Goal: Find specific fact: Find specific page/section

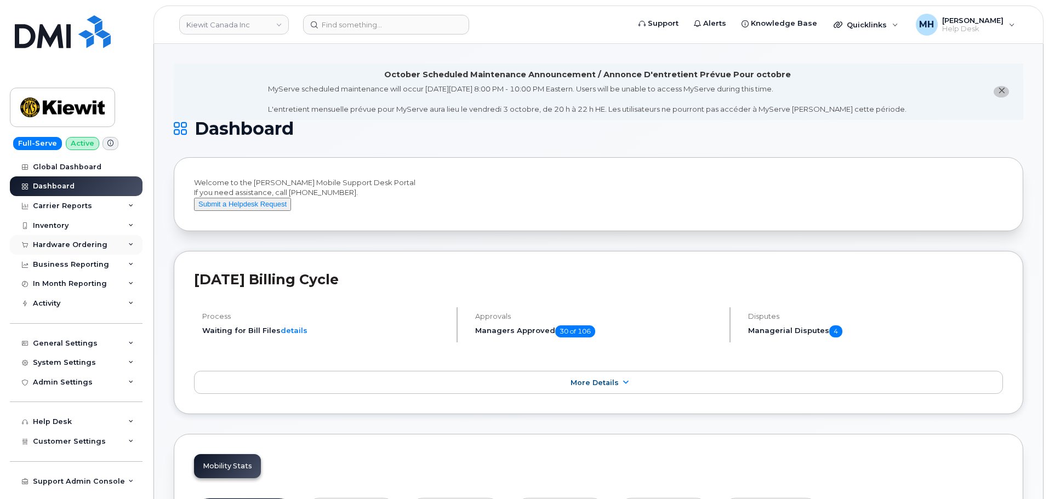
click at [109, 250] on div "Hardware Ordering" at bounding box center [76, 245] width 133 height 20
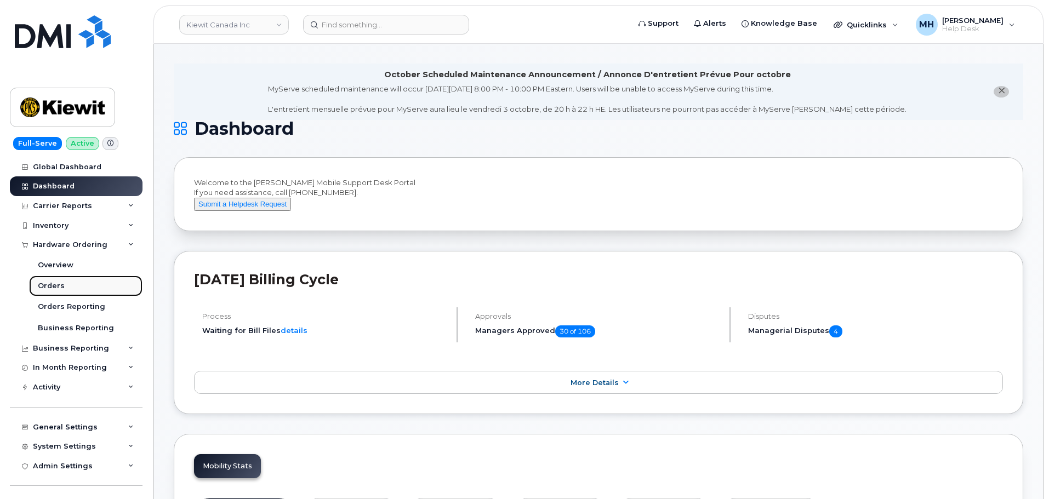
click at [67, 281] on link "Orders" at bounding box center [85, 286] width 113 height 21
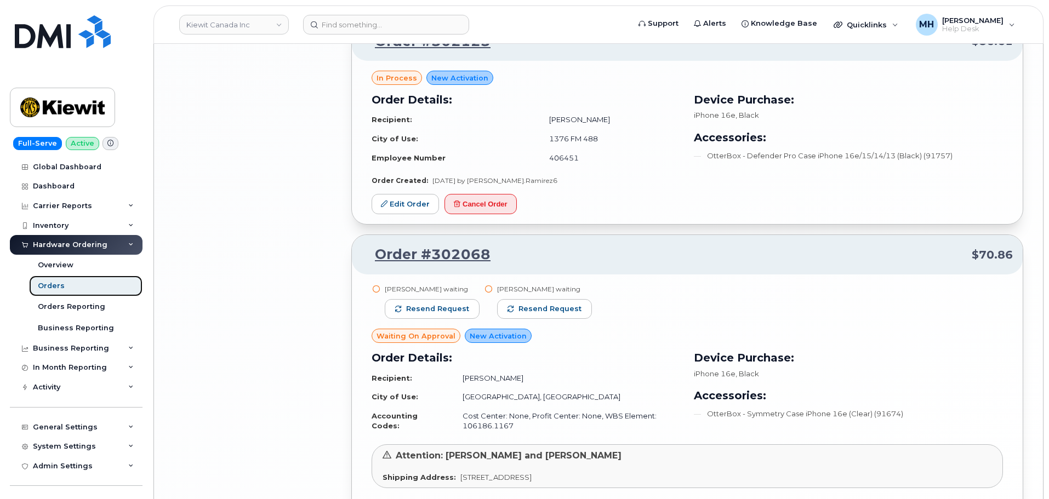
scroll to position [2230, 0]
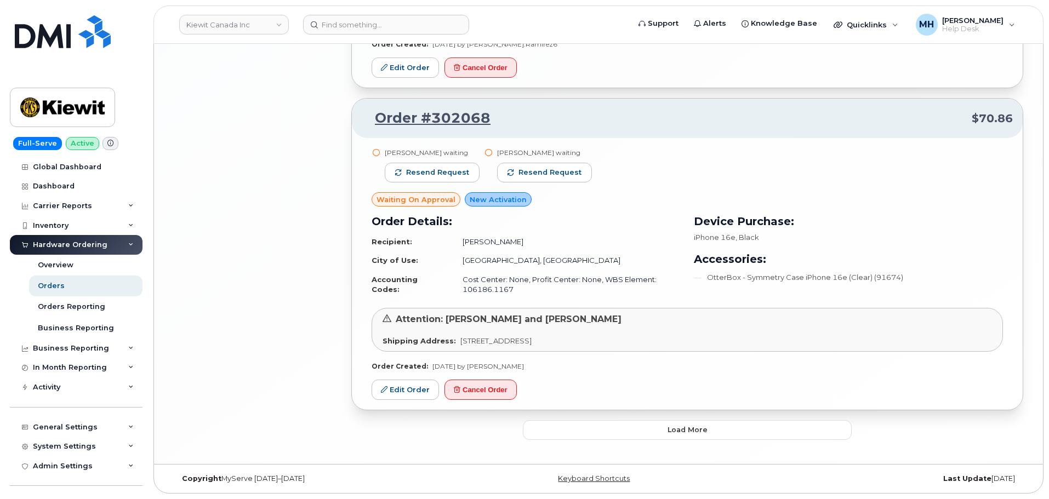
click at [547, 421] on button "Load more" at bounding box center [687, 430] width 329 height 20
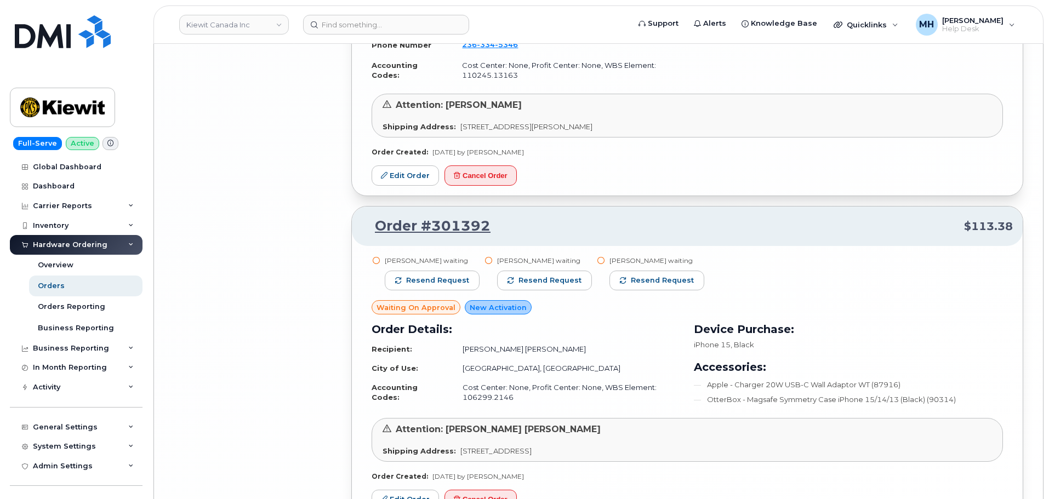
scroll to position [3757, 0]
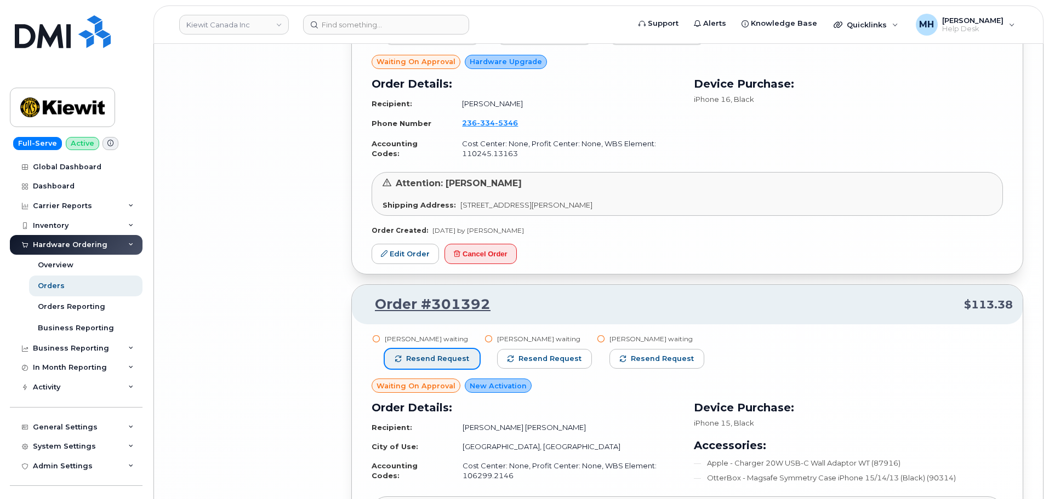
click at [437, 363] on span "Resend request" at bounding box center [437, 359] width 63 height 10
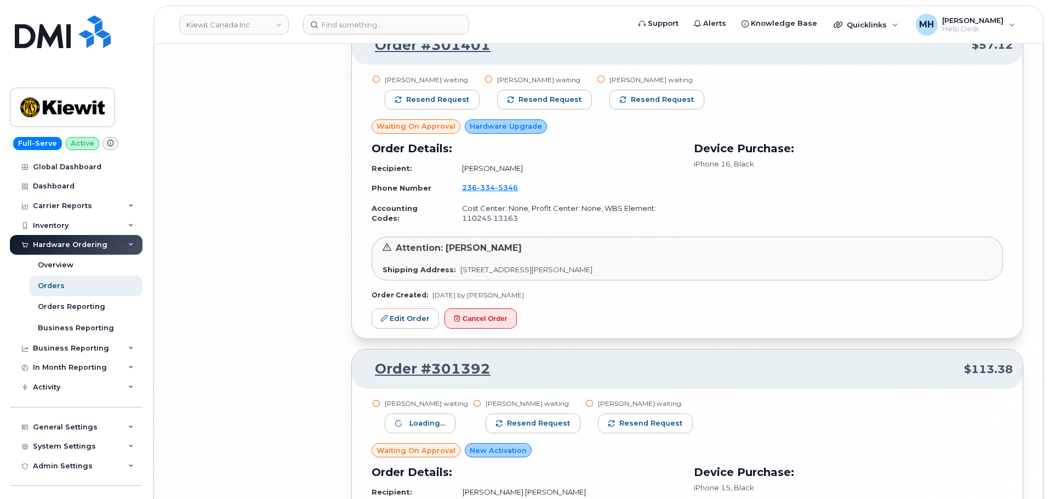
scroll to position [3593, 0]
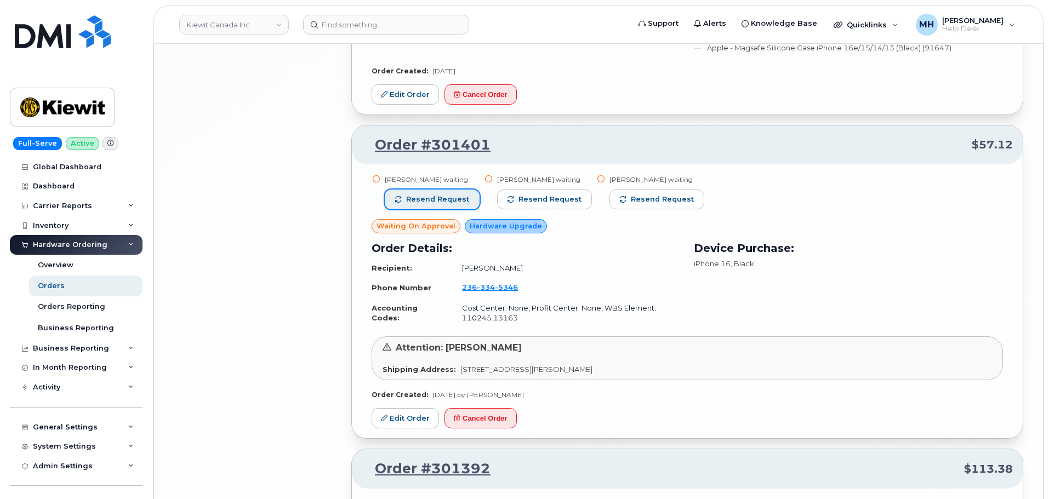
click at [461, 202] on span "Resend request" at bounding box center [437, 200] width 63 height 10
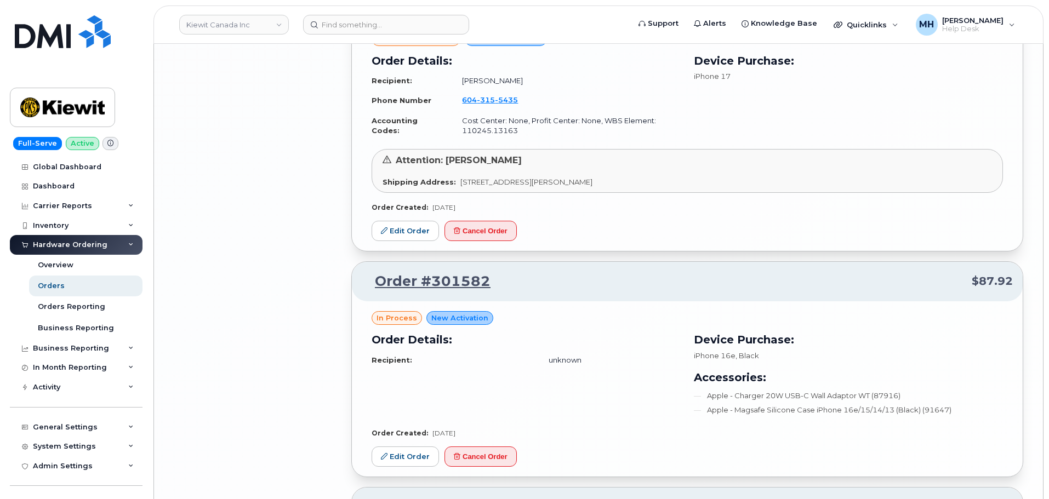
scroll to position [3209, 0]
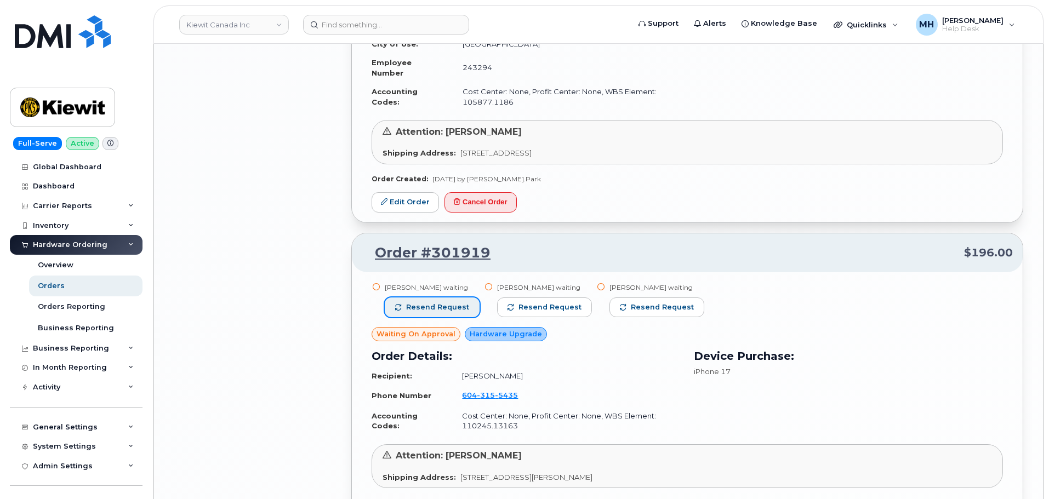
click at [466, 304] on button "Resend request" at bounding box center [432, 308] width 95 height 20
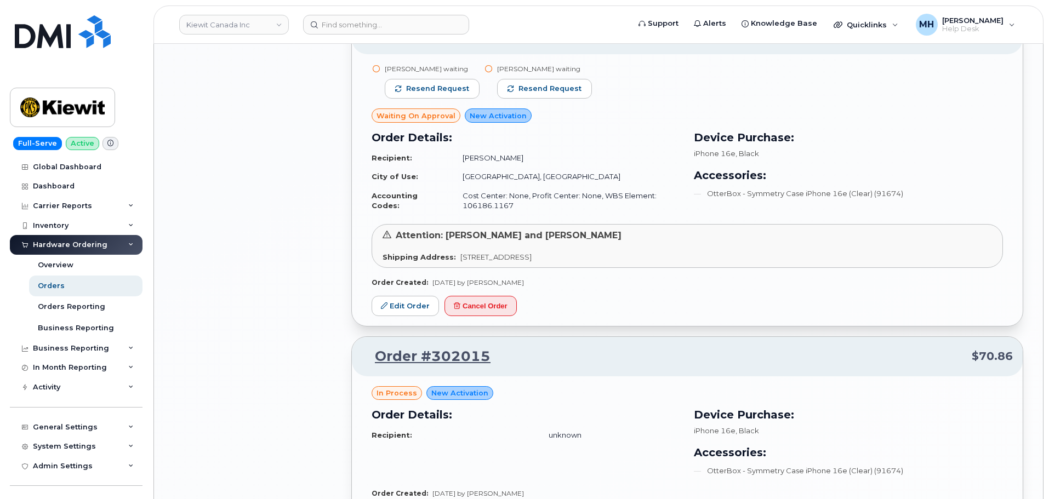
scroll to position [2223, 0]
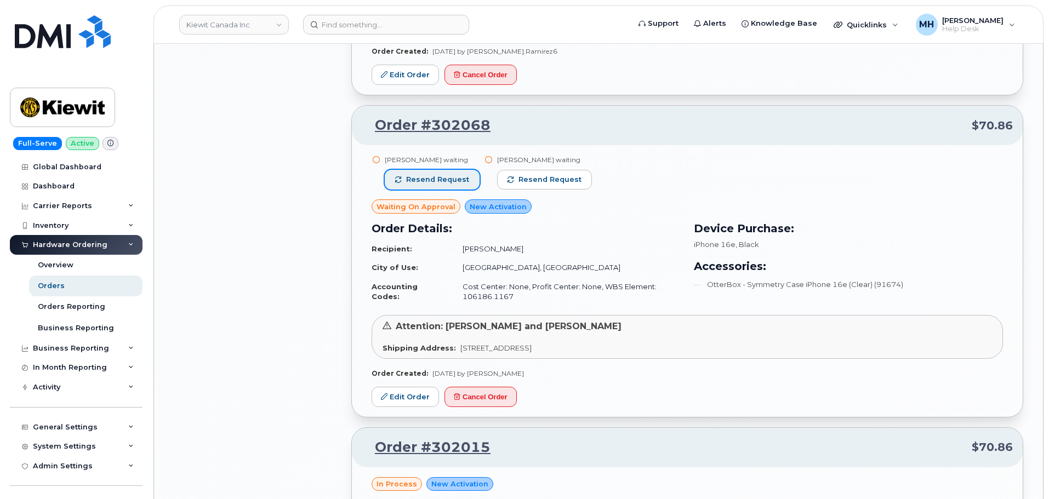
click at [423, 179] on span "Resend request" at bounding box center [437, 180] width 63 height 10
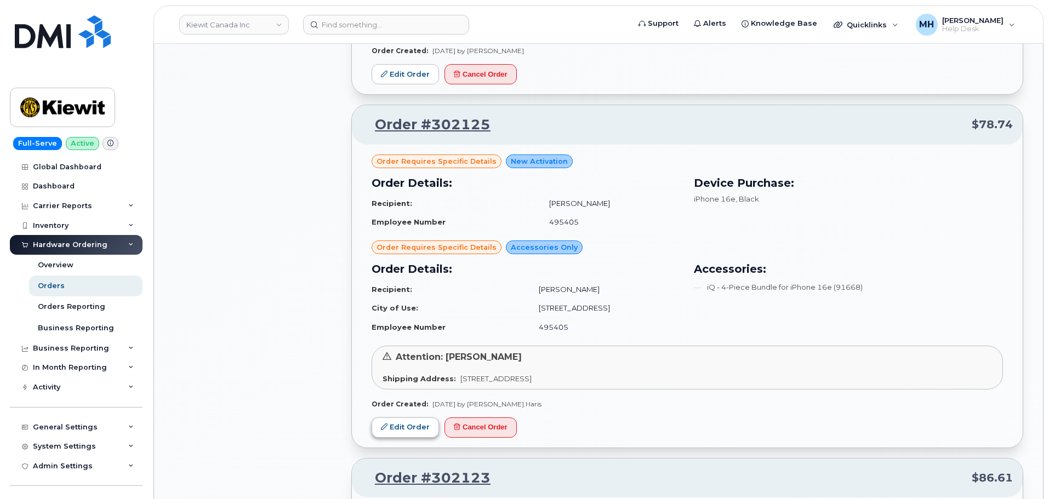
scroll to position [1675, 0]
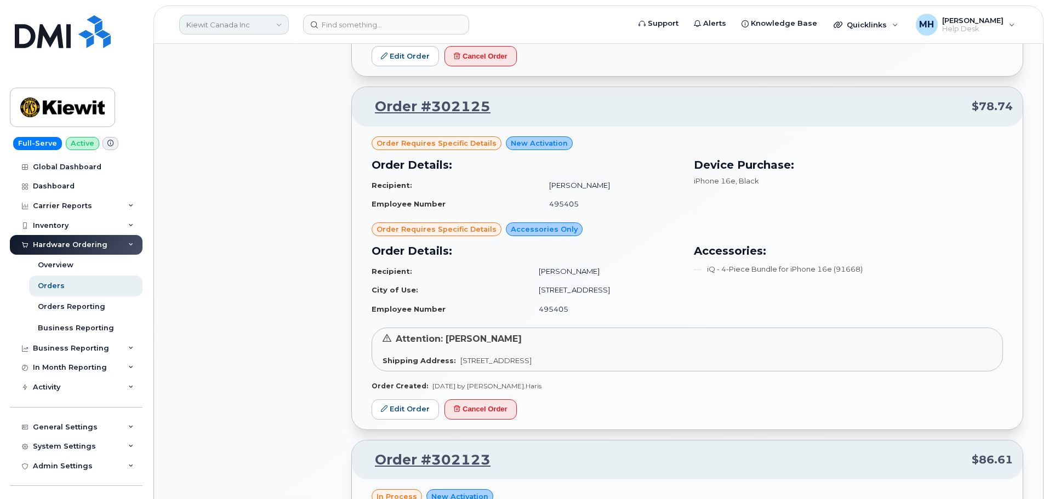
click at [216, 26] on link "Kiewit Canada Inc" at bounding box center [234, 25] width 110 height 20
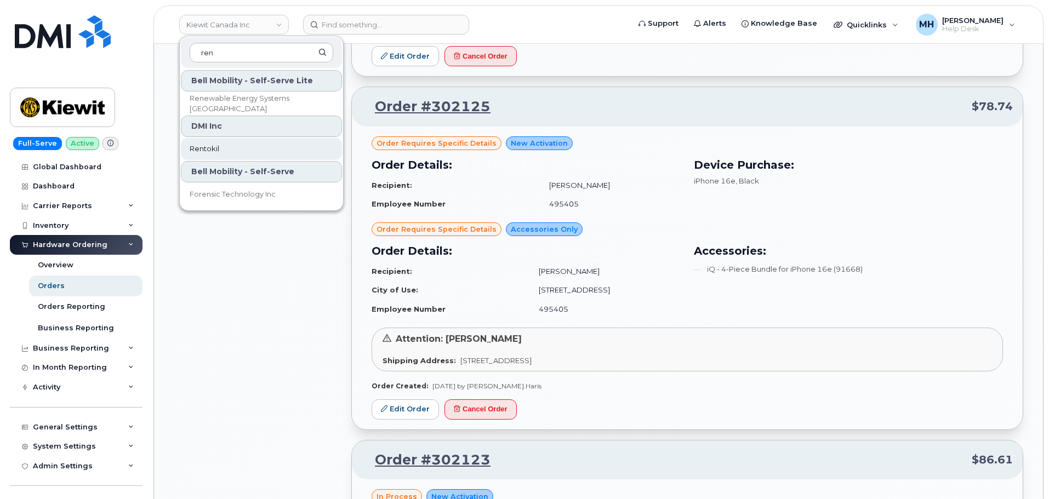
type input "ren"
click at [208, 149] on span "Rentokil" at bounding box center [205, 149] width 30 height 11
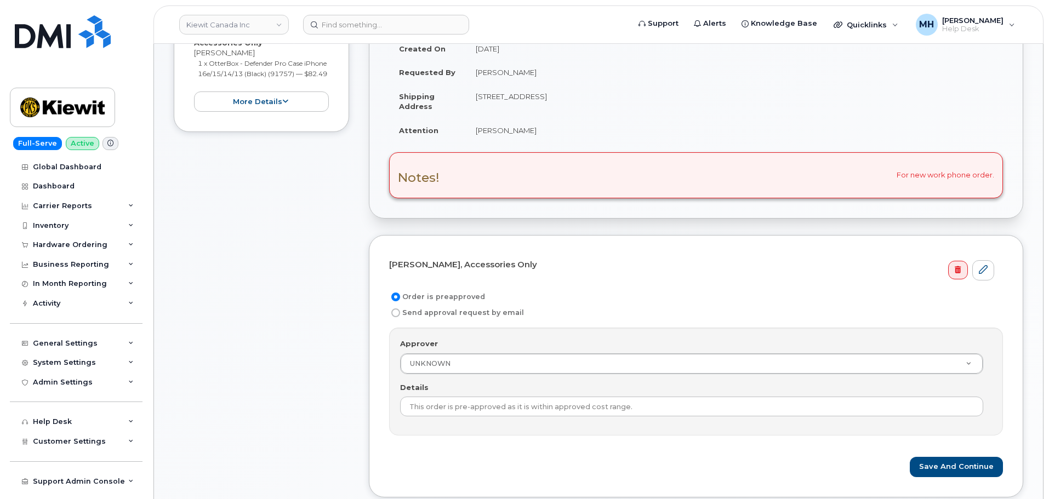
scroll to position [56, 0]
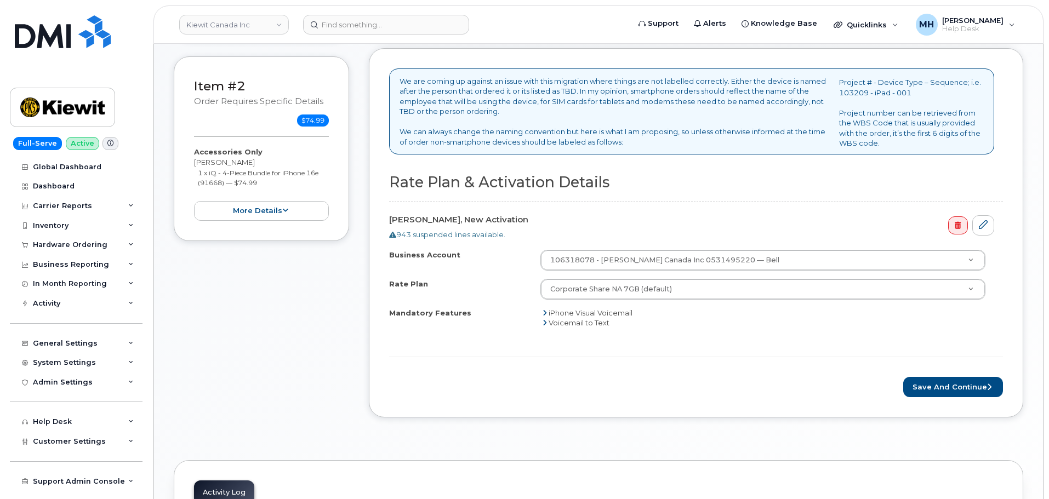
scroll to position [438, 0]
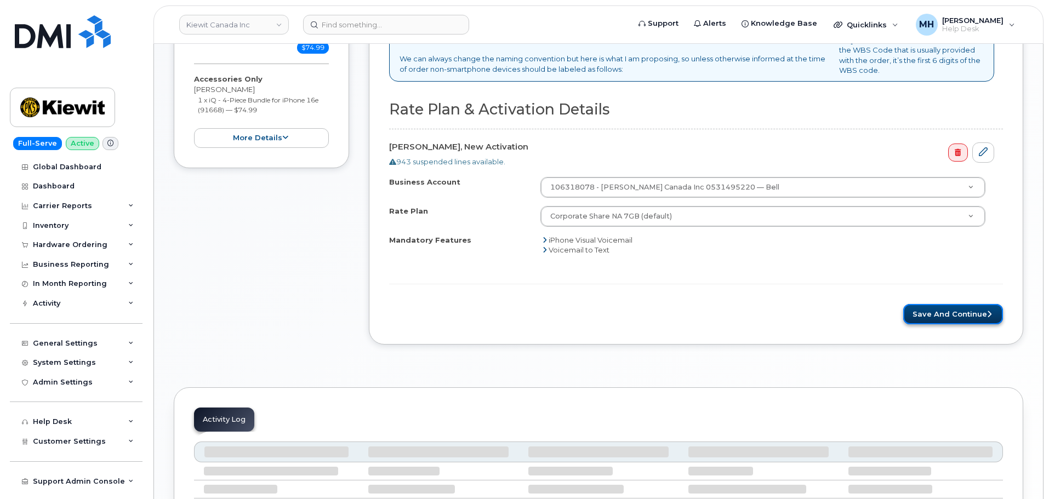
drag, startPoint x: 956, startPoint y: 311, endPoint x: 910, endPoint y: 311, distance: 46.6
click at [956, 311] on button "Save and Continue" at bounding box center [953, 314] width 100 height 20
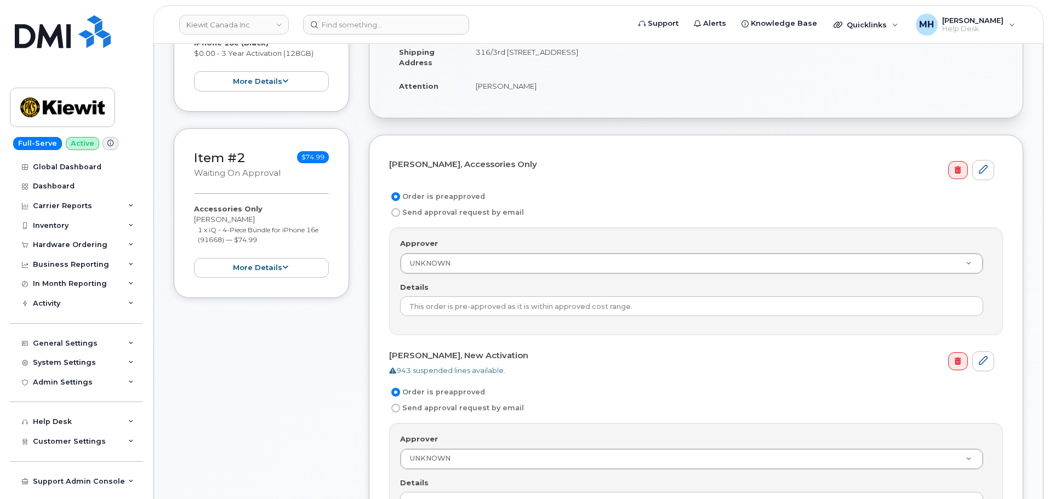
scroll to position [219, 0]
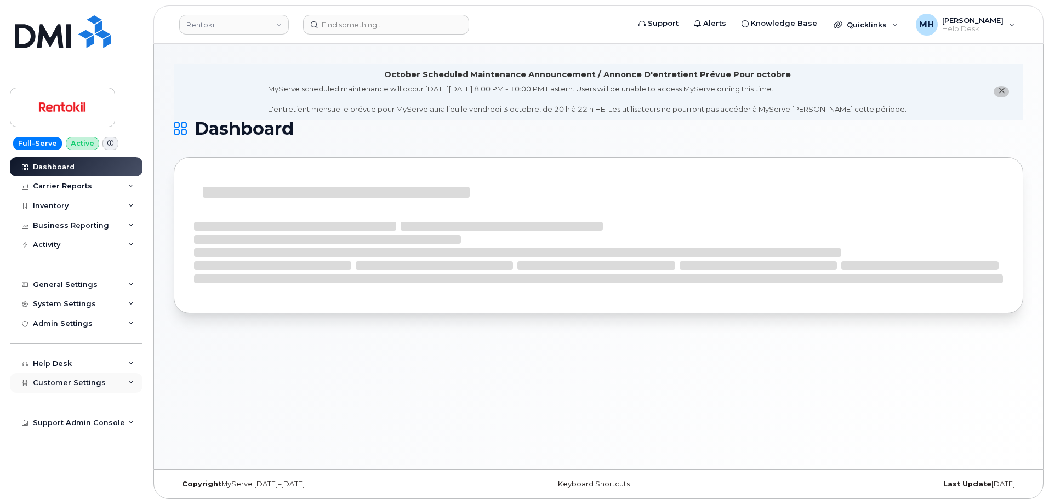
click at [76, 380] on span "Customer Settings" at bounding box center [69, 383] width 73 height 8
click at [92, 276] on div "General Settings" at bounding box center [76, 285] width 133 height 20
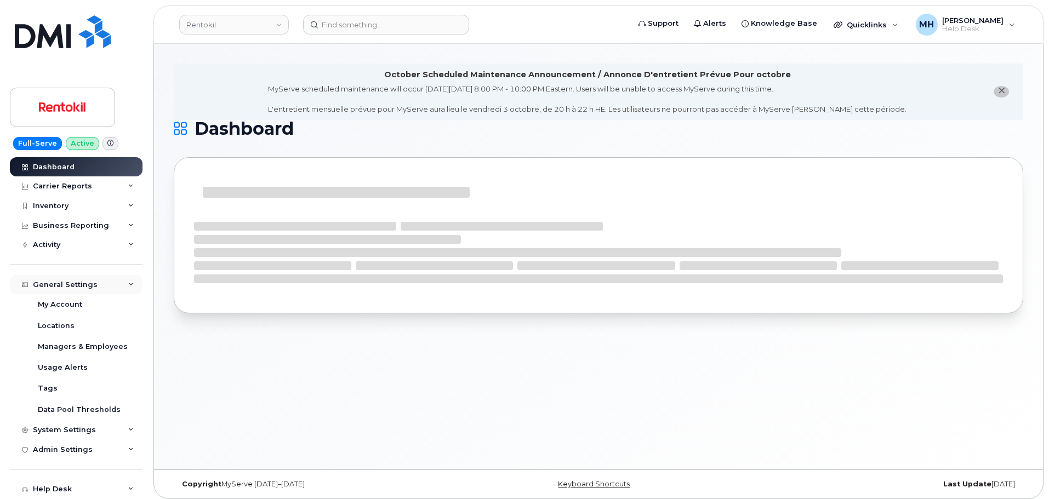
click at [89, 289] on div "General Settings" at bounding box center [76, 285] width 133 height 20
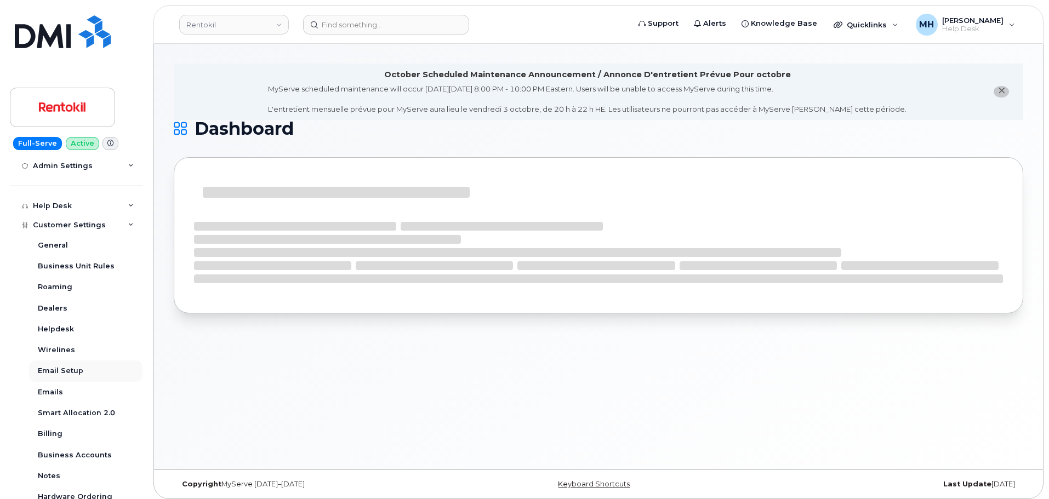
scroll to position [206, 0]
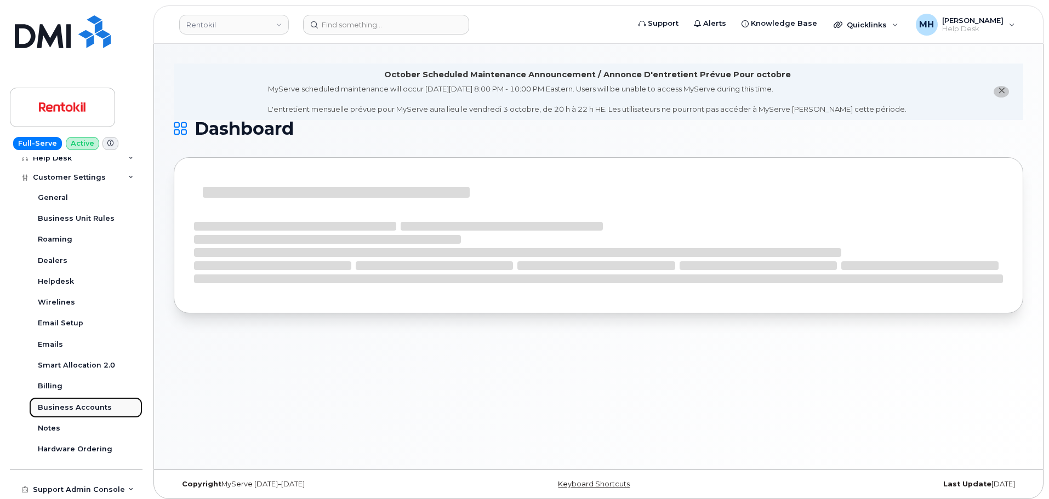
click at [102, 413] on link "Business Accounts" at bounding box center [85, 407] width 113 height 21
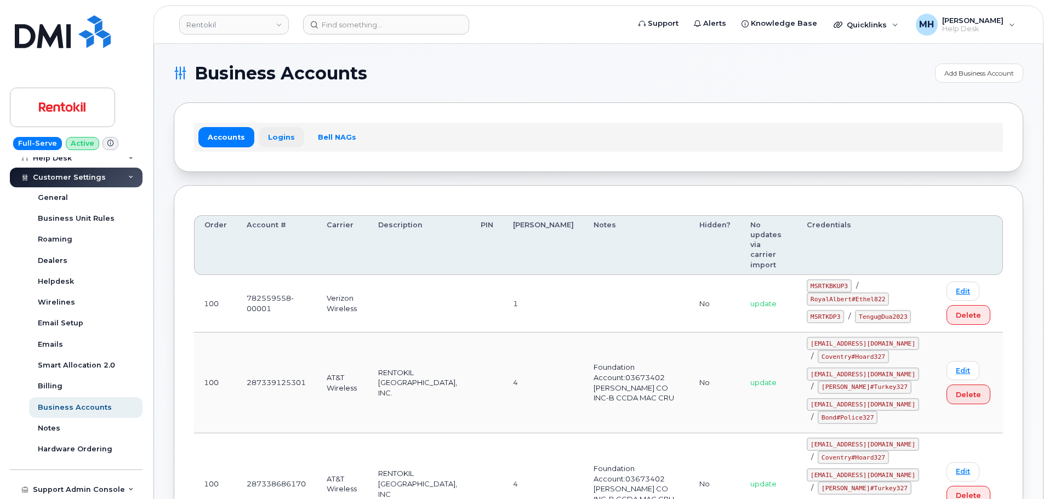
click at [279, 140] on link "Logins" at bounding box center [281, 137] width 45 height 20
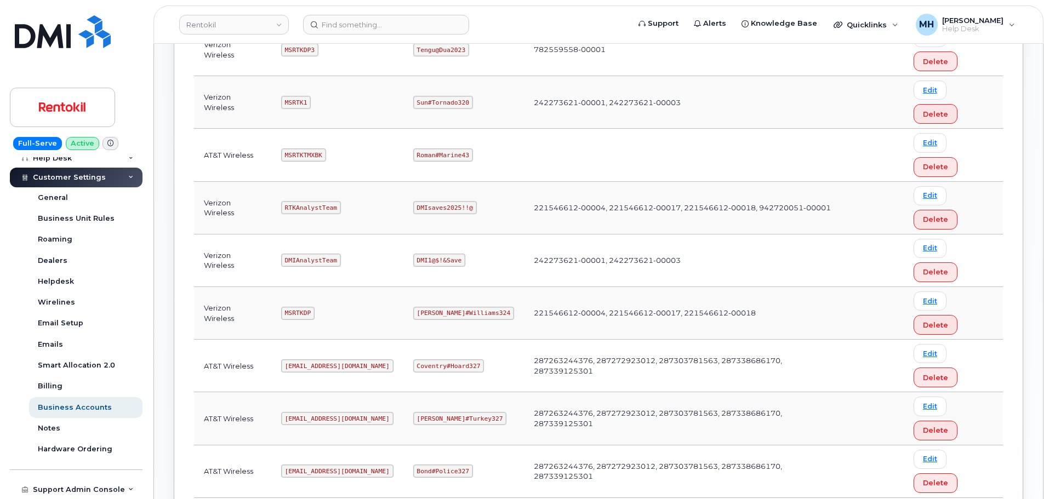
scroll to position [329, 0]
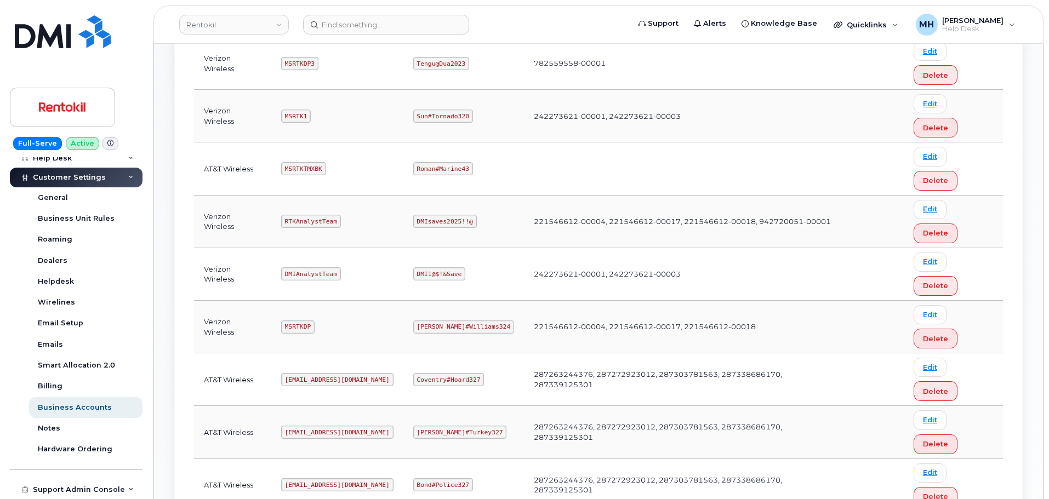
drag, startPoint x: 317, startPoint y: 372, endPoint x: 308, endPoint y: 381, distance: 13.6
copy code "MSRTKTMX"
drag, startPoint x: 472, startPoint y: 370, endPoint x: 408, endPoint y: 370, distance: 63.6
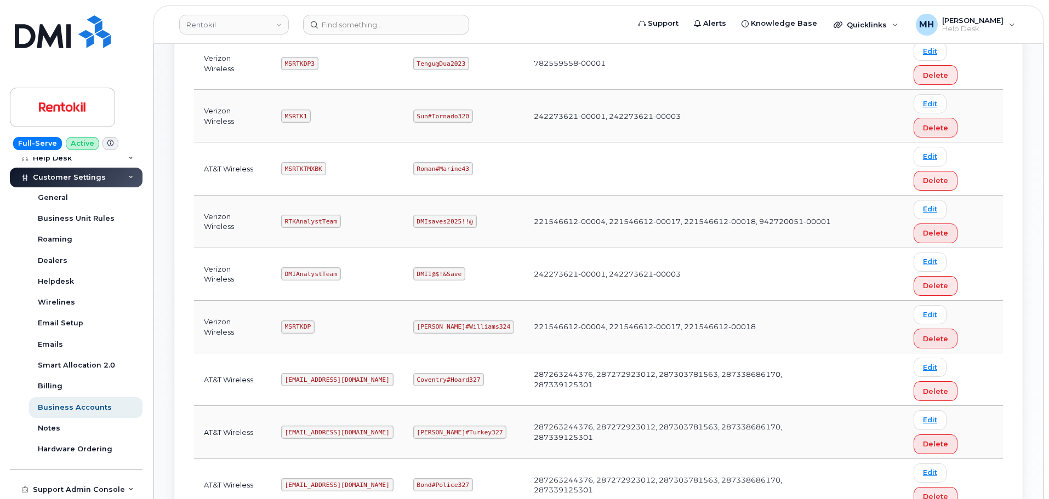
copy code "Butte#Tariffs43"
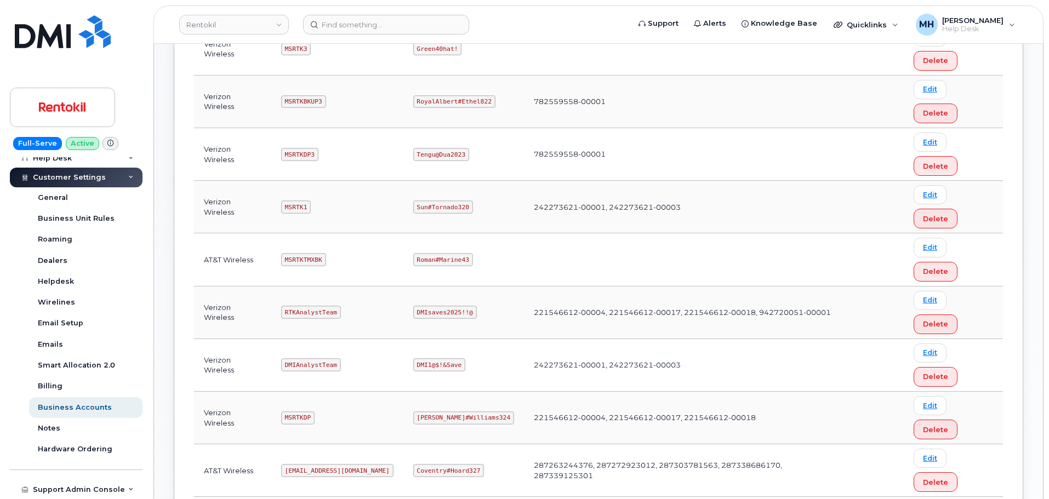
scroll to position [219, 0]
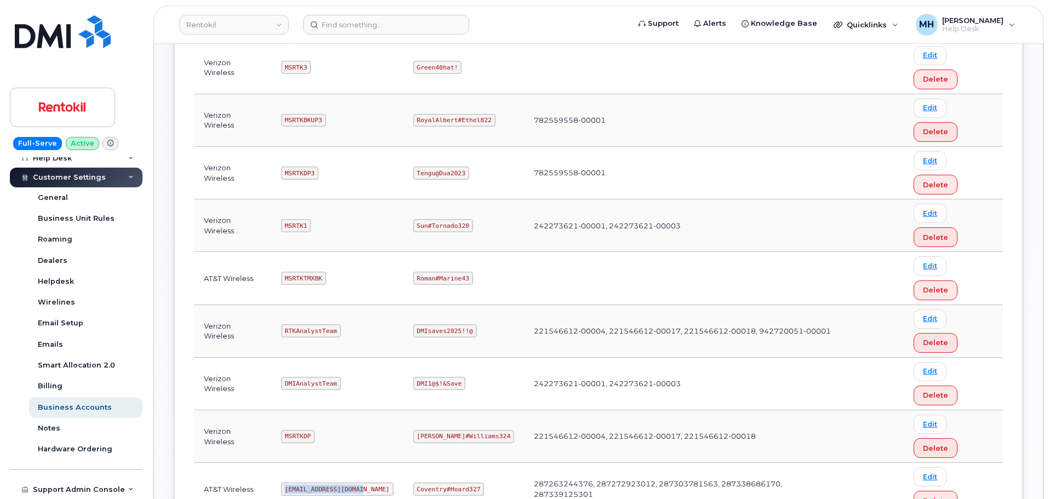
drag, startPoint x: 363, startPoint y: 274, endPoint x: 283, endPoint y: 274, distance: 79.5
click at [283, 463] on td "[EMAIL_ADDRESS][DOMAIN_NAME]" at bounding box center [337, 489] width 132 height 53
copy code "[EMAIL_ADDRESS][DOMAIN_NAME]"
click at [442, 483] on code "Coventry#Hoard327" at bounding box center [448, 489] width 71 height 13
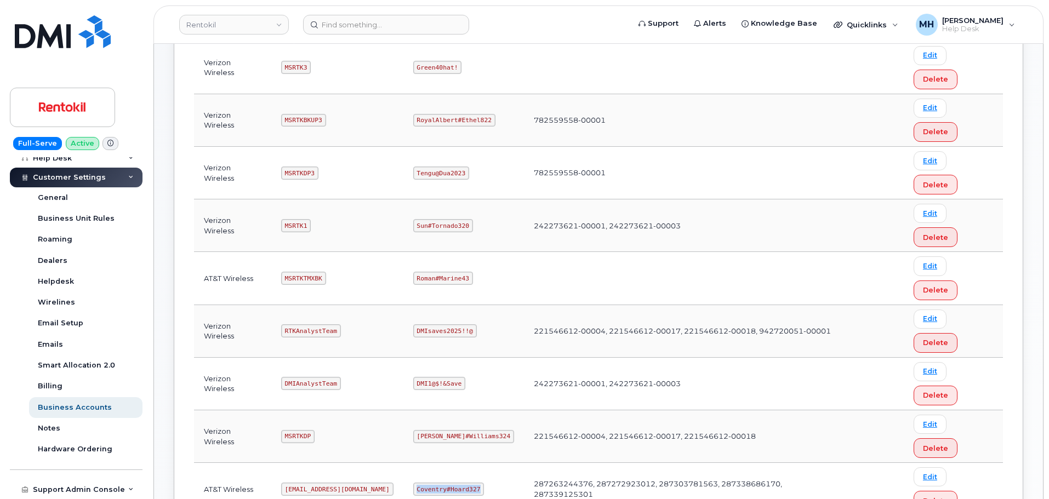
click at [442, 483] on code "Coventry#Hoard327" at bounding box center [448, 489] width 71 height 13
copy code "Coventry#Hoard327"
drag, startPoint x: 132, startPoint y: 48, endPoint x: 136, endPoint y: 57, distance: 9.6
click at [132, 48] on div "Full-Serve Active Dashboard Carrier Reports Monthly Billing Data Daily Data Poo…" at bounding box center [74, 249] width 149 height 499
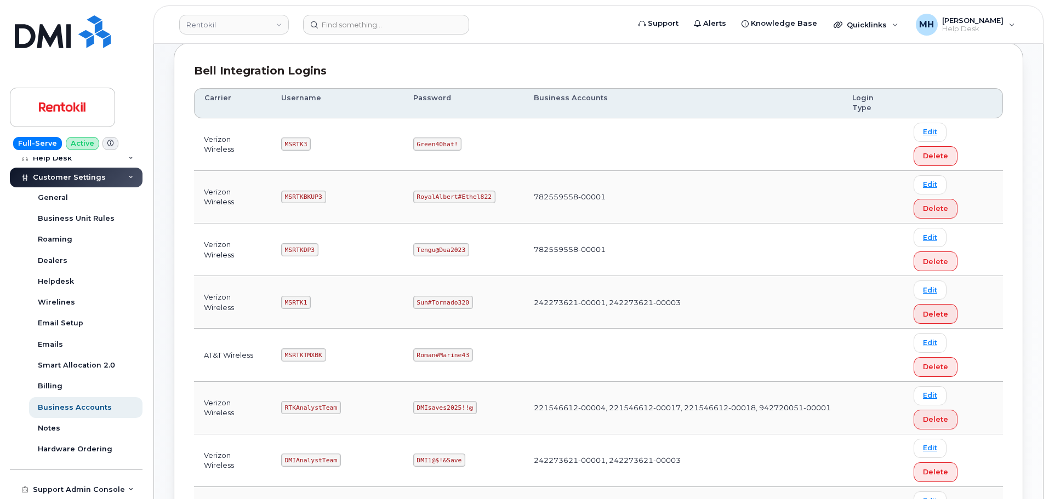
scroll to position [110, 0]
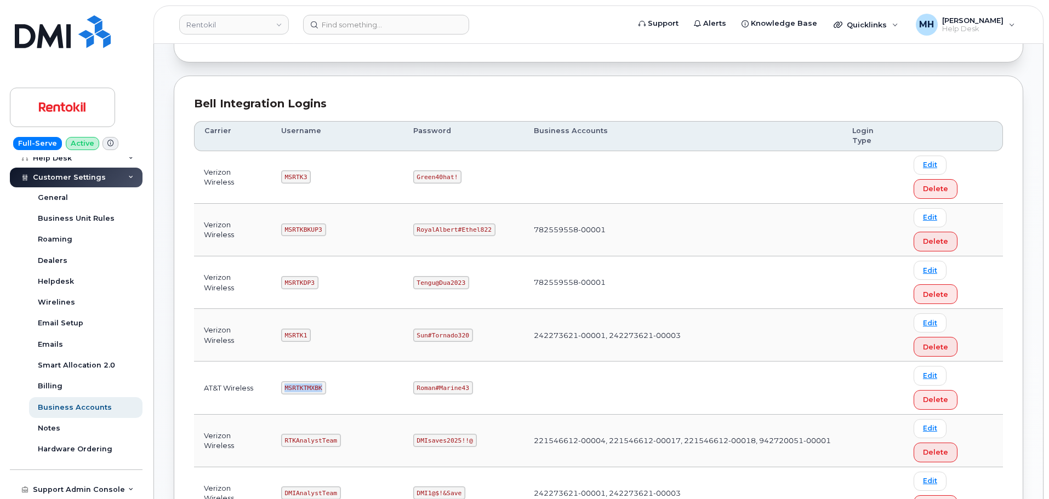
drag, startPoint x: 322, startPoint y: 269, endPoint x: 280, endPoint y: 269, distance: 41.7
click at [280, 362] on td "MSRTKTMXBK" at bounding box center [337, 388] width 132 height 53
copy code "MSRTKTMXBK"
click at [442, 381] on code "Roman#Marine43" at bounding box center [443, 387] width 60 height 13
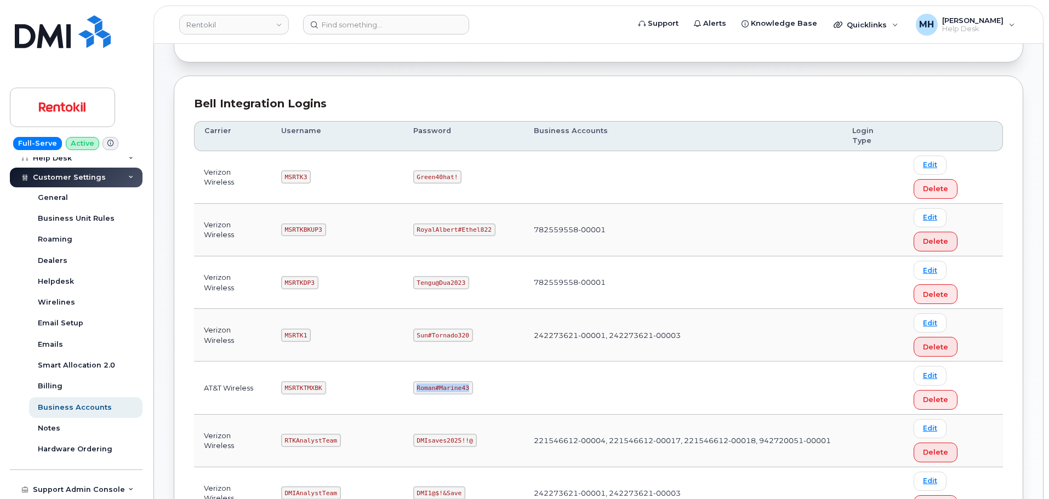
click at [442, 381] on code "Roman#Marine43" at bounding box center [443, 387] width 60 height 13
copy code "Roman#Marine43"
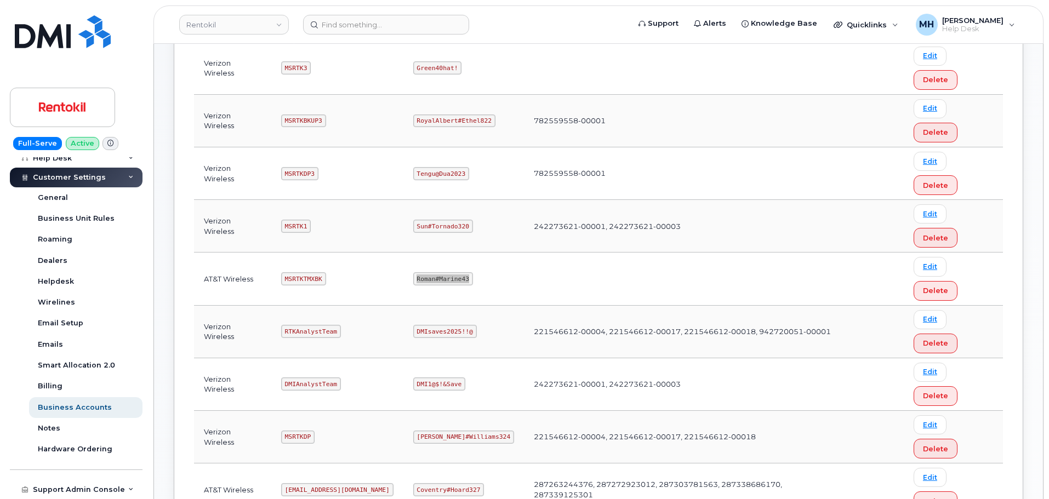
scroll to position [219, 0]
